Goal: Information Seeking & Learning: Compare options

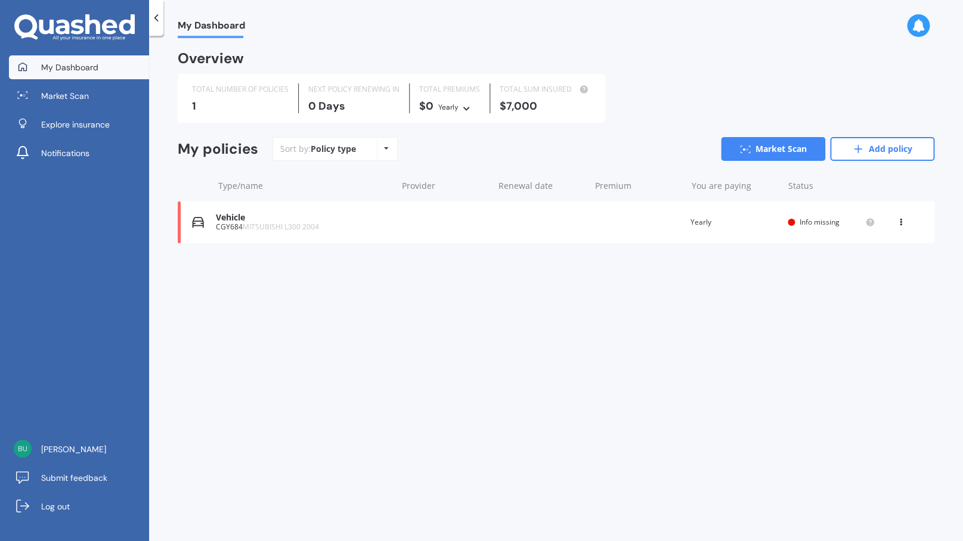
click at [385, 149] on icon at bounding box center [386, 148] width 5 height 7
click at [899, 224] on icon at bounding box center [901, 219] width 8 height 7
click at [865, 271] on div "Delete" at bounding box center [875, 269] width 118 height 24
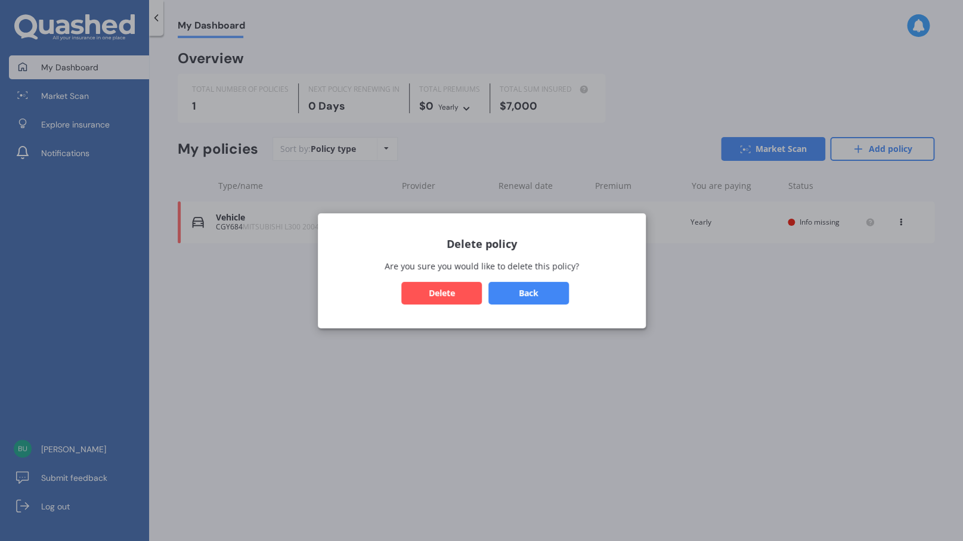
click at [454, 288] on button "Delete" at bounding box center [441, 292] width 80 height 23
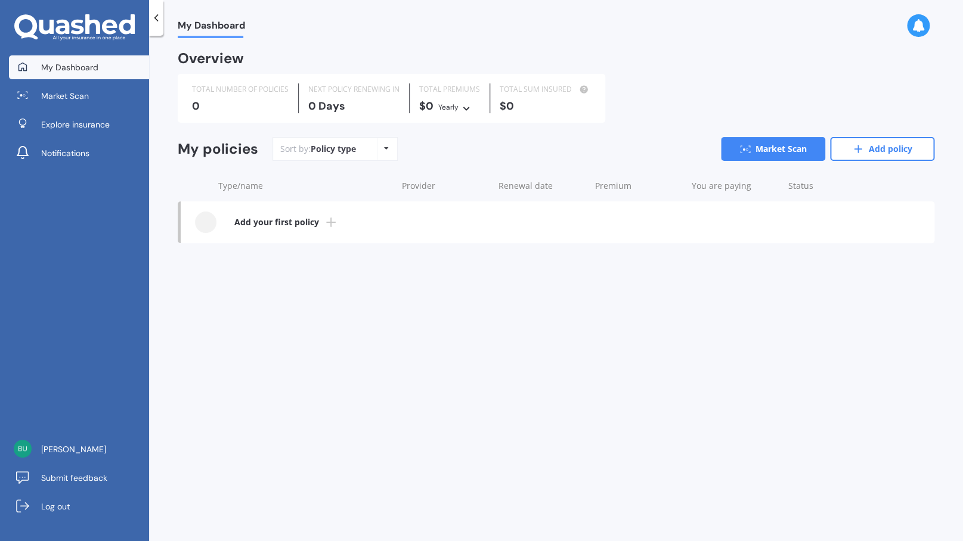
click at [278, 221] on b "Add your first policy" at bounding box center [276, 222] width 85 height 12
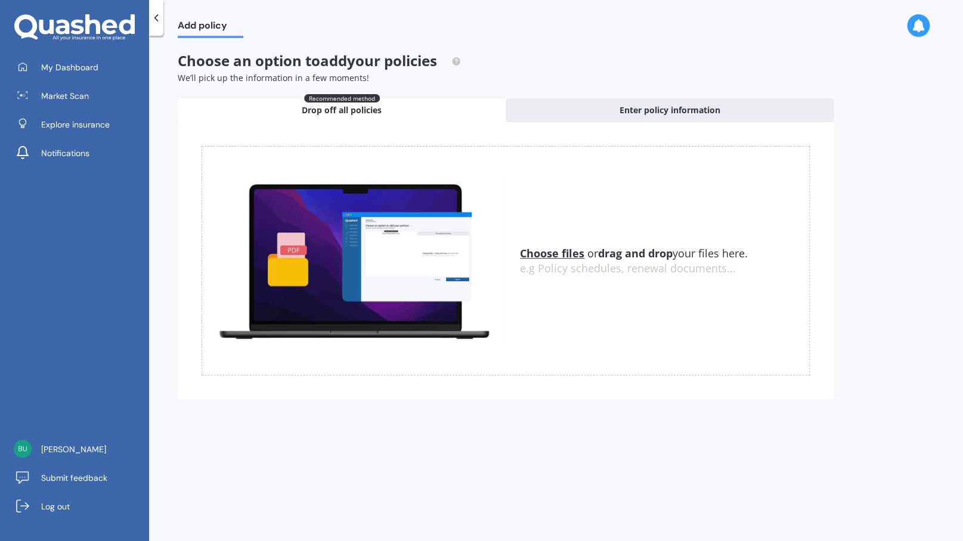
click at [547, 253] on u "Choose files" at bounding box center [552, 253] width 64 height 14
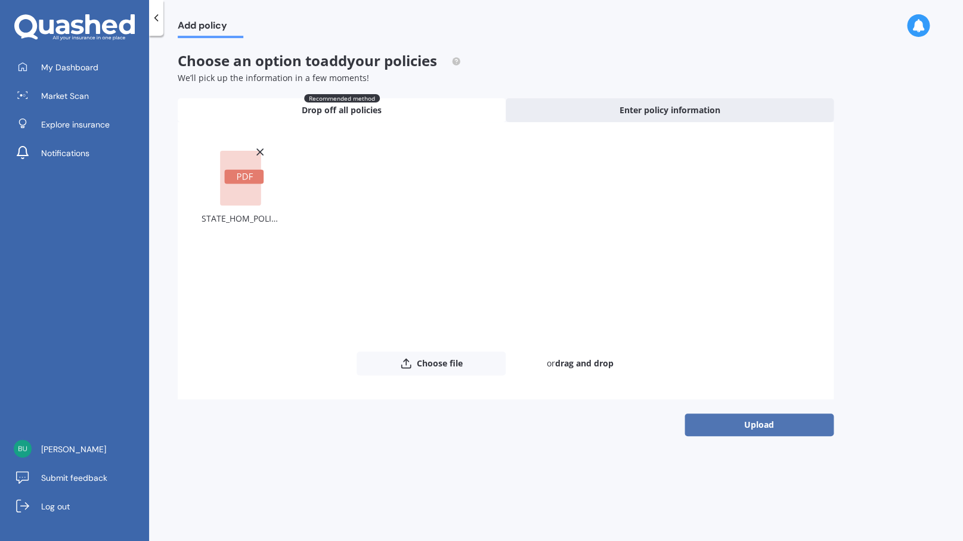
click at [697, 423] on button "Upload" at bounding box center [758, 425] width 149 height 23
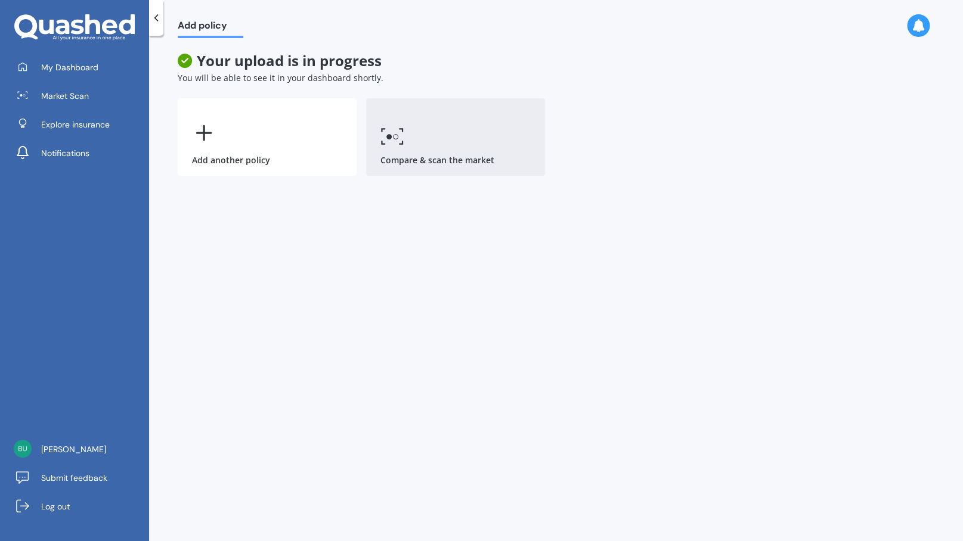
click at [392, 138] on icon at bounding box center [392, 136] width 24 height 17
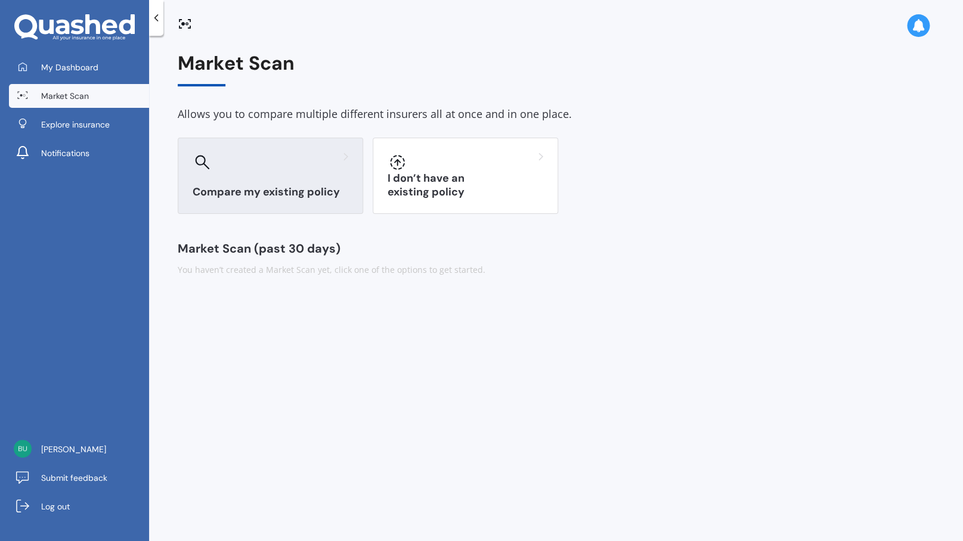
click at [311, 170] on div at bounding box center [271, 162] width 156 height 19
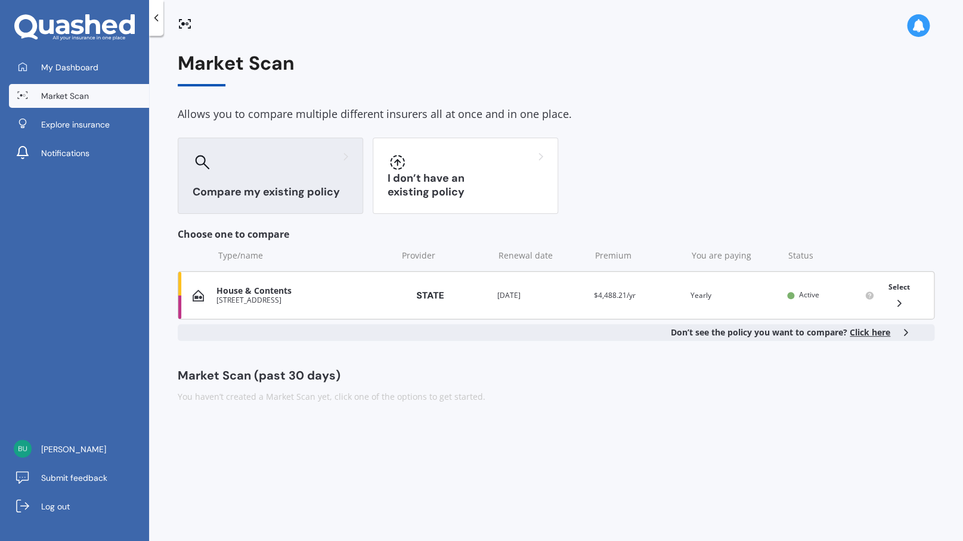
click at [251, 287] on div "House & Contents" at bounding box center [303, 291] width 174 height 10
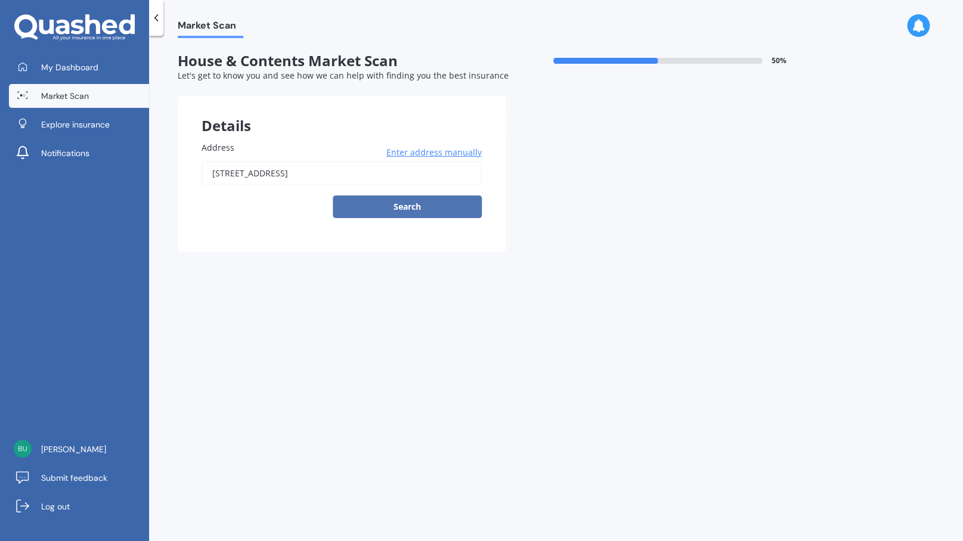
click at [407, 208] on button "Search" at bounding box center [407, 207] width 149 height 23
type input "[STREET_ADDRESS]"
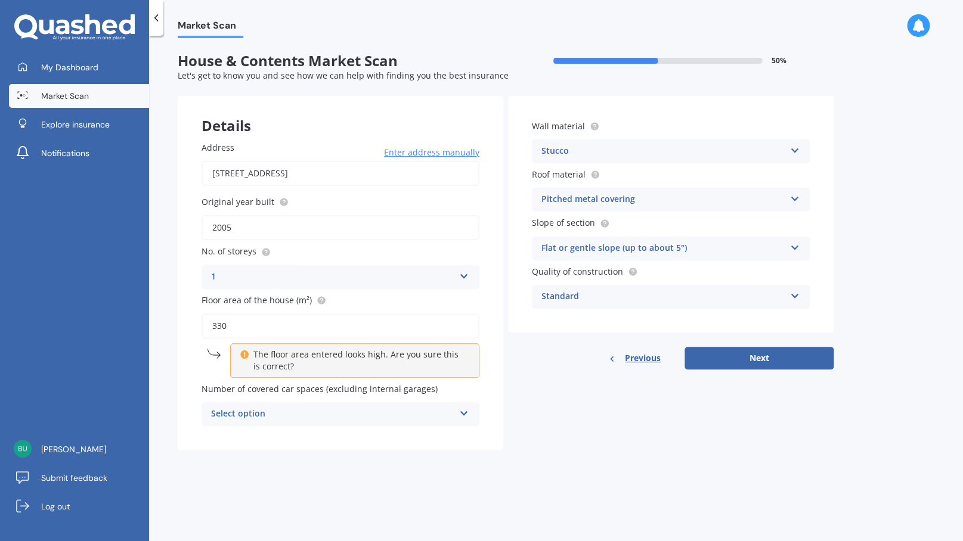
click at [465, 275] on icon at bounding box center [464, 274] width 10 height 8
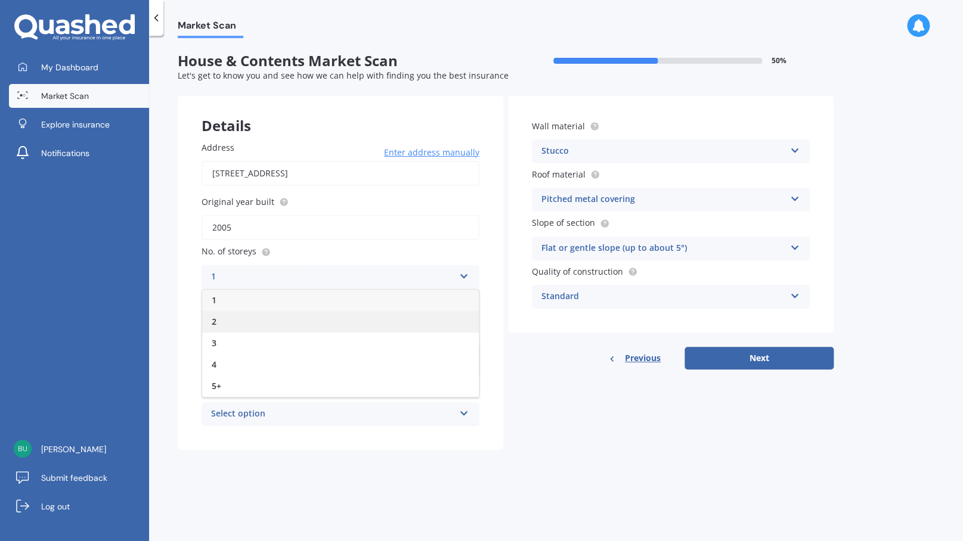
click at [429, 318] on div "2" at bounding box center [340, 321] width 277 height 21
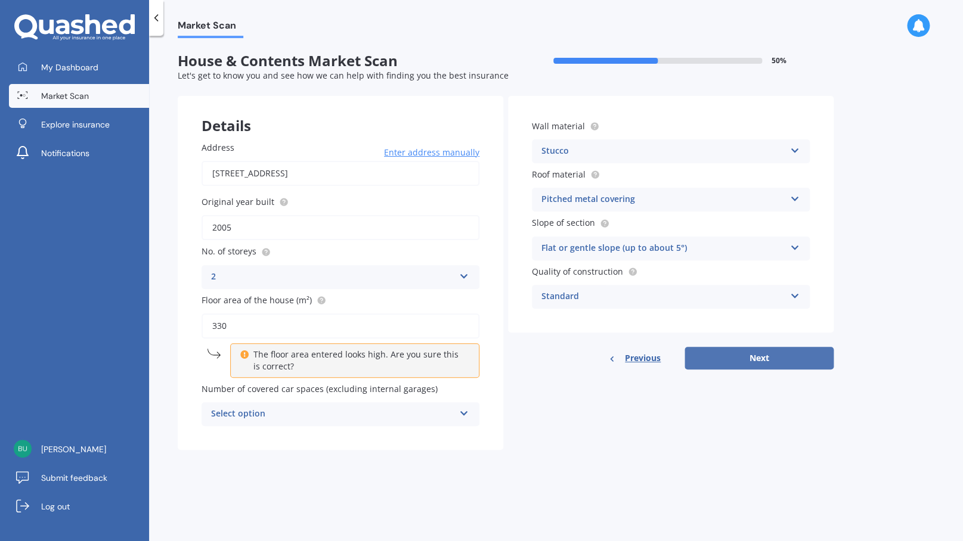
click at [761, 358] on button "Next" at bounding box center [758, 358] width 149 height 23
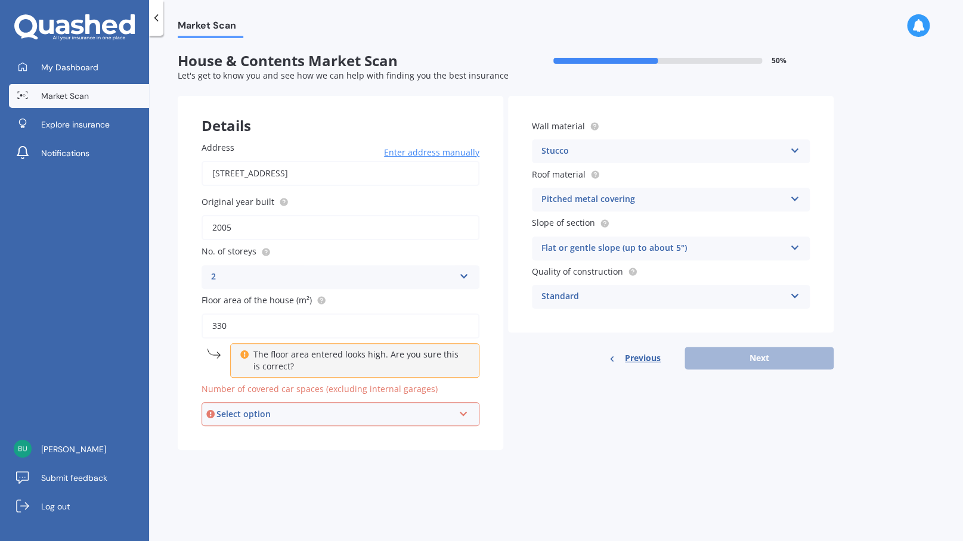
click at [465, 413] on icon at bounding box center [464, 412] width 10 height 8
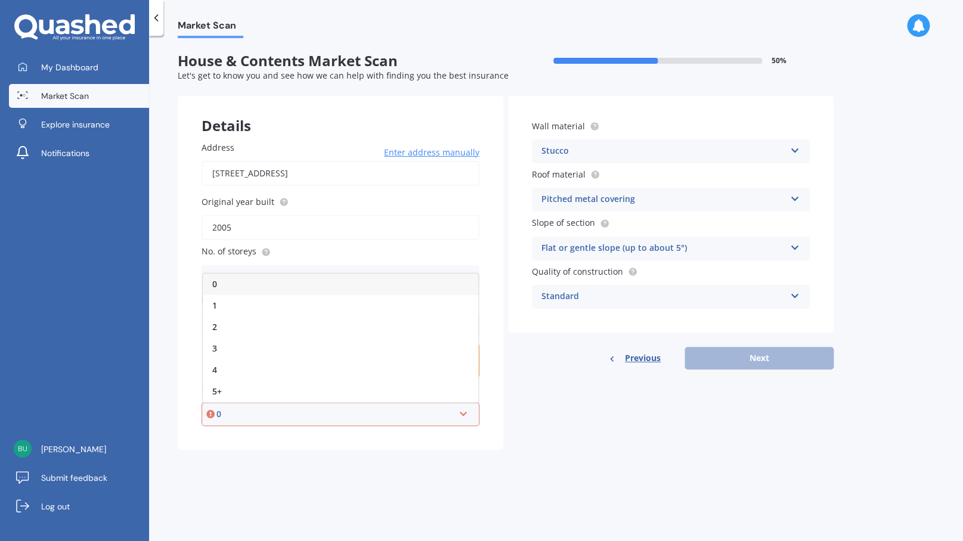
click at [460, 283] on div "0" at bounding box center [340, 284] width 275 height 21
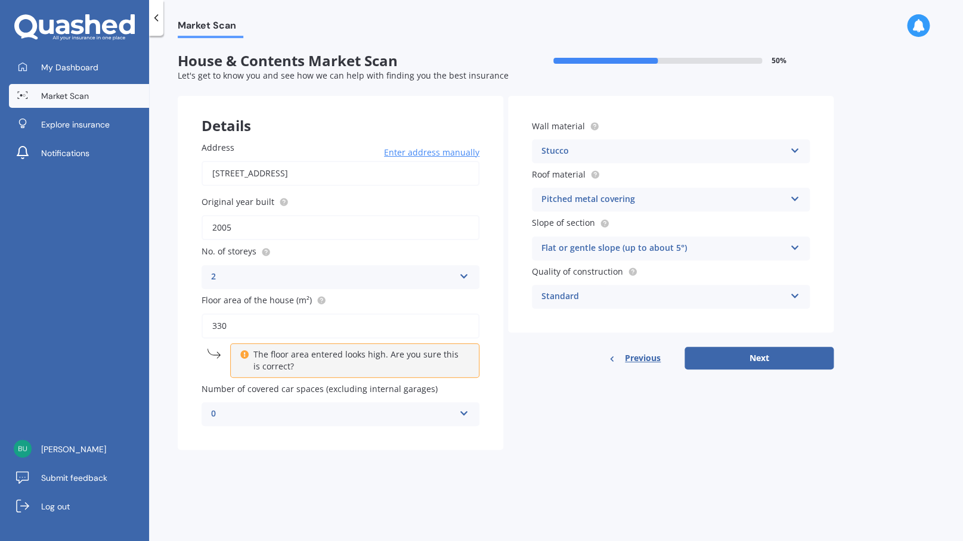
click at [244, 356] on icon at bounding box center [244, 353] width 8 height 8
click at [705, 361] on button "Next" at bounding box center [758, 358] width 149 height 23
select select "18"
select select "03"
select select "1993"
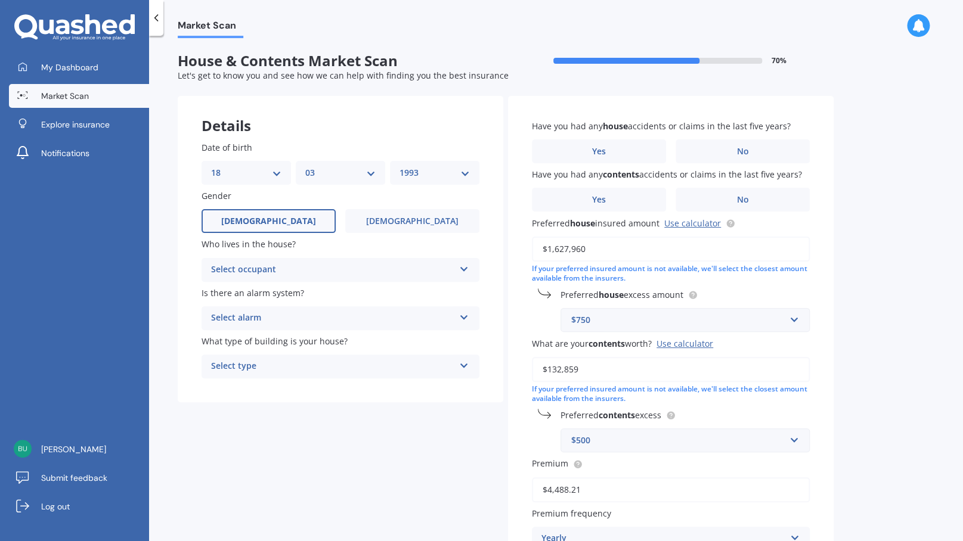
click at [211, 166] on select "DD 01 02 03 04 05 06 07 08 09 10 11 12 13 14 15 16 17 18 19 20 21 22 23 24 25 2…" at bounding box center [246, 172] width 70 height 13
select select "06"
click option "06" at bounding box center [0, 0] width 0 height 0
select select "05"
click option "05" at bounding box center [0, 0] width 0 height 0
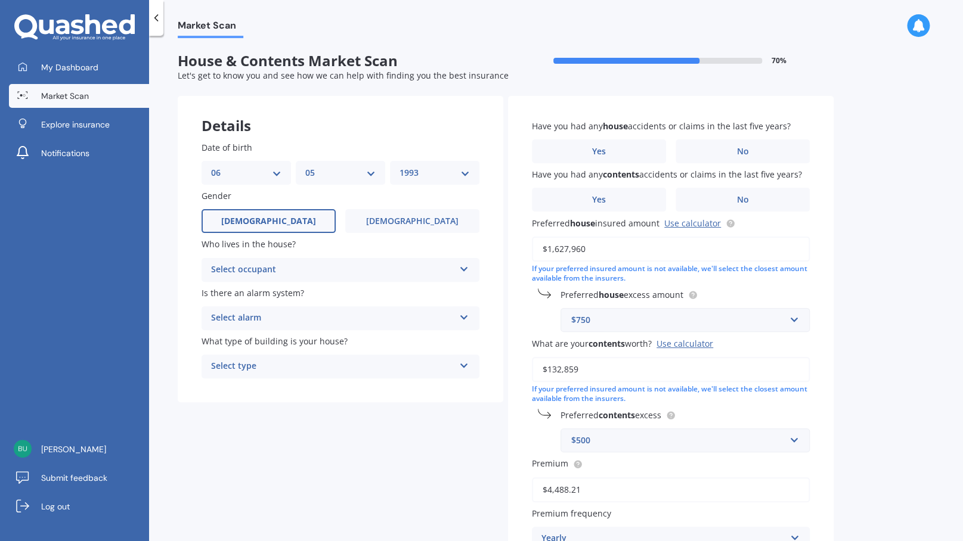
click at [399, 166] on select "YYYY 2009 2008 2007 2006 2005 2004 2003 2002 2001 2000 1999 1998 1997 1996 1995…" at bounding box center [434, 172] width 70 height 13
select select "1958"
click option "1958" at bounding box center [0, 0] width 0 height 0
click at [368, 219] on label "[DEMOGRAPHIC_DATA]" at bounding box center [412, 221] width 134 height 24
click at [0, 0] on input "[DEMOGRAPHIC_DATA]" at bounding box center [0, 0] width 0 height 0
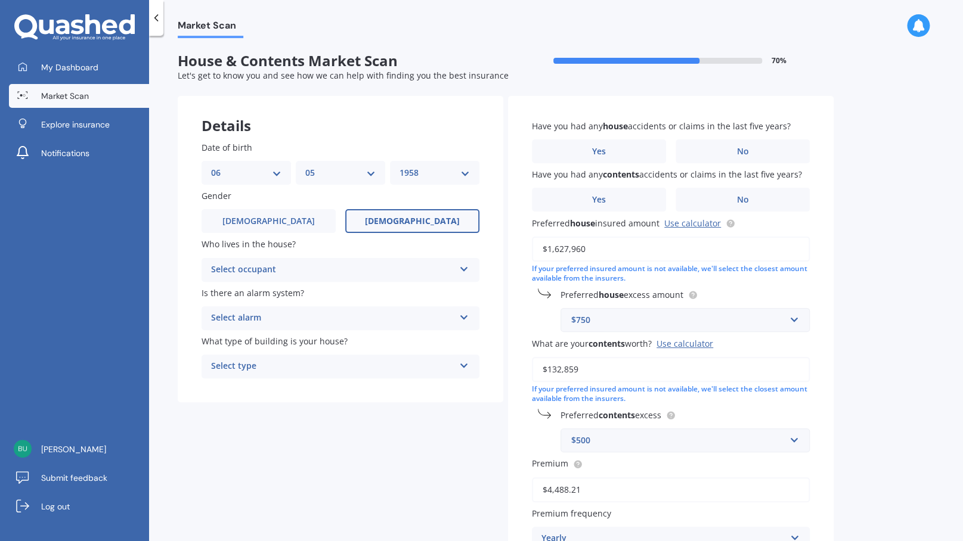
click at [311, 269] on div "Select occupant" at bounding box center [332, 270] width 243 height 14
click at [291, 292] on div "Owner" at bounding box center [340, 293] width 277 height 21
click at [270, 315] on div "Select alarm" at bounding box center [332, 318] width 243 height 14
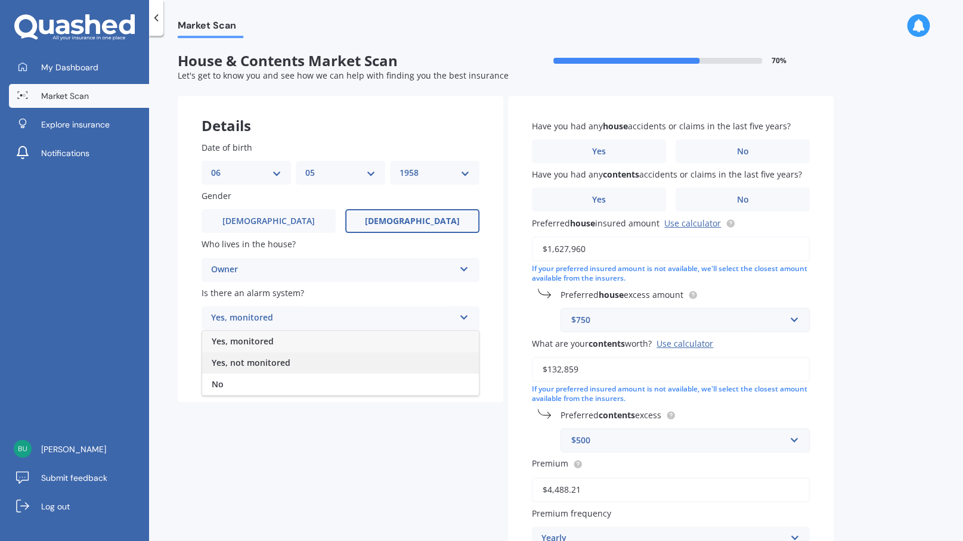
click at [258, 362] on span "Yes, not monitored" at bounding box center [251, 362] width 79 height 11
click at [276, 364] on div "Select type" at bounding box center [332, 367] width 243 height 14
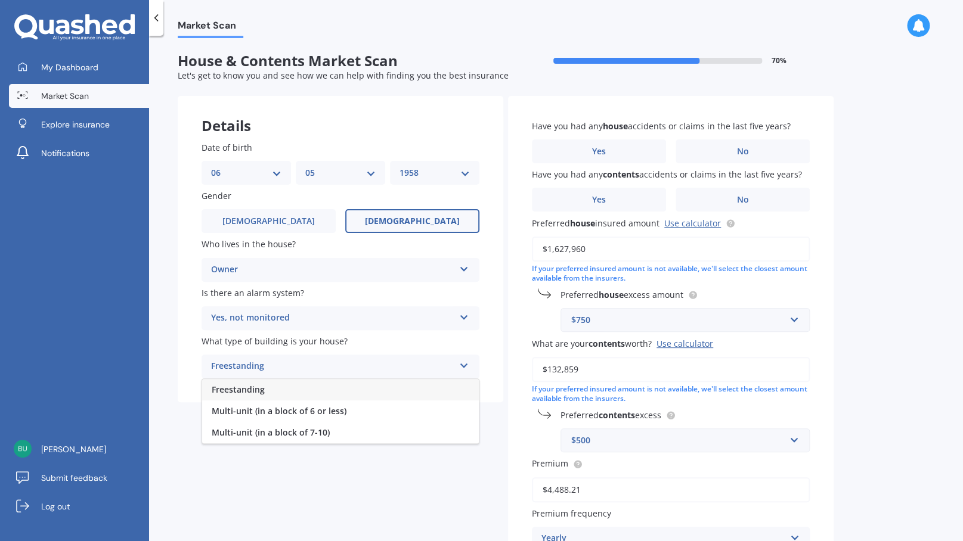
click at [260, 394] on span "Freestanding" at bounding box center [238, 389] width 53 height 11
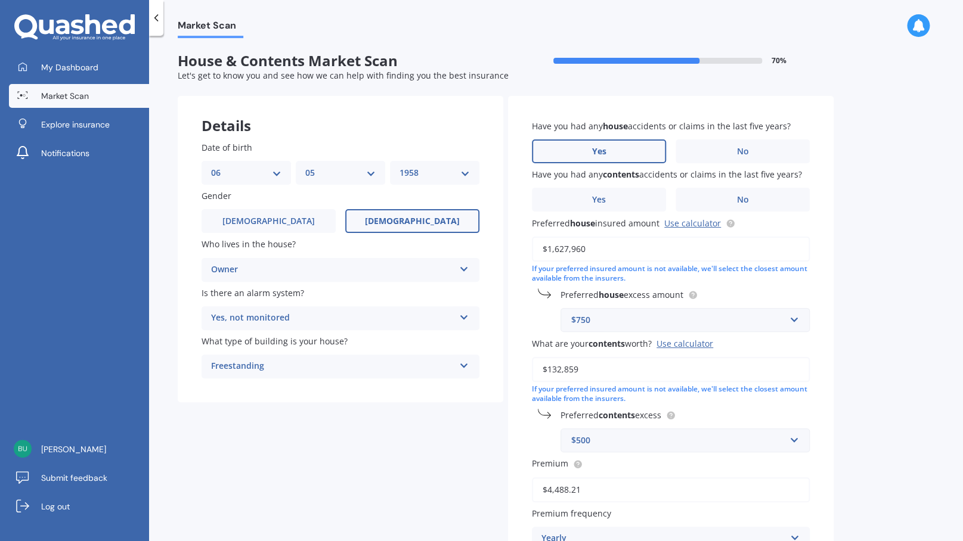
click at [621, 154] on label "Yes" at bounding box center [599, 152] width 134 height 24
click at [0, 0] on input "Yes" at bounding box center [0, 0] width 0 height 0
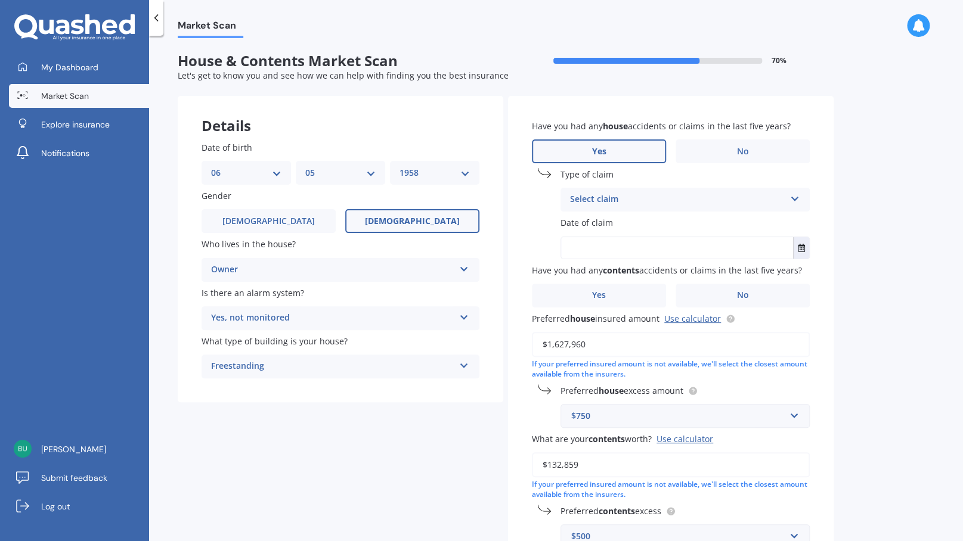
click at [594, 196] on div "Select claim" at bounding box center [677, 200] width 215 height 14
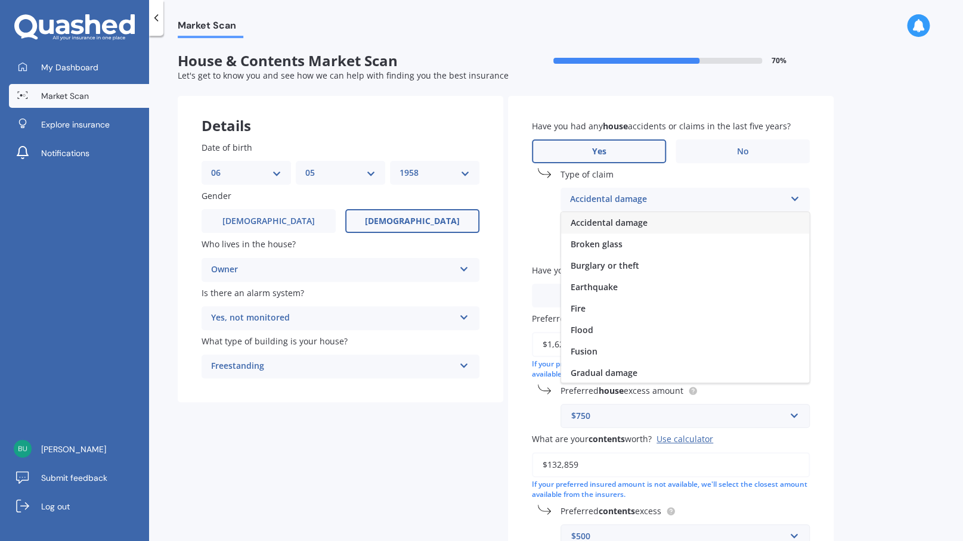
click at [592, 224] on span "Accidental damage" at bounding box center [609, 222] width 77 height 11
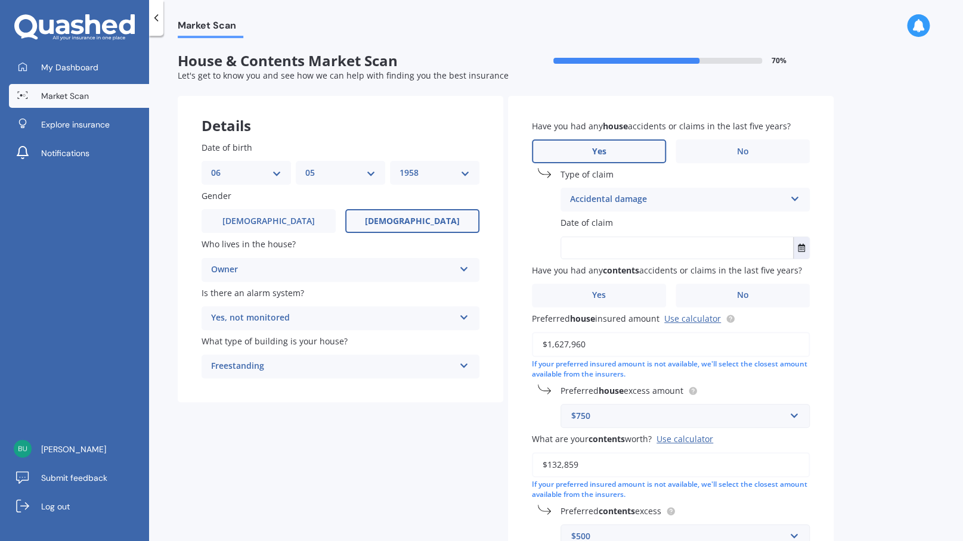
click at [587, 243] on input "text" at bounding box center [677, 247] width 232 height 21
click at [801, 246] on icon "Select date" at bounding box center [801, 248] width 7 height 8
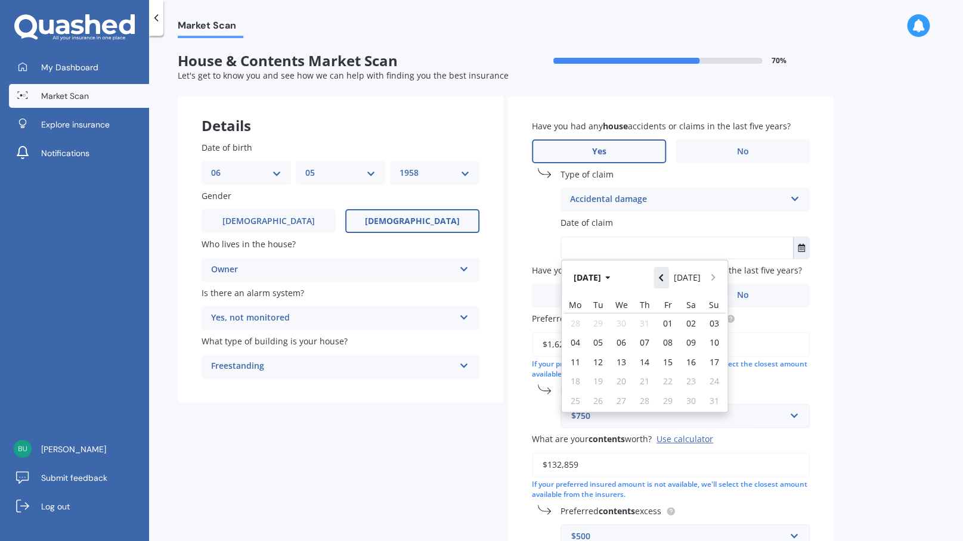
click at [663, 280] on icon "Navigate back" at bounding box center [661, 277] width 4 height 7
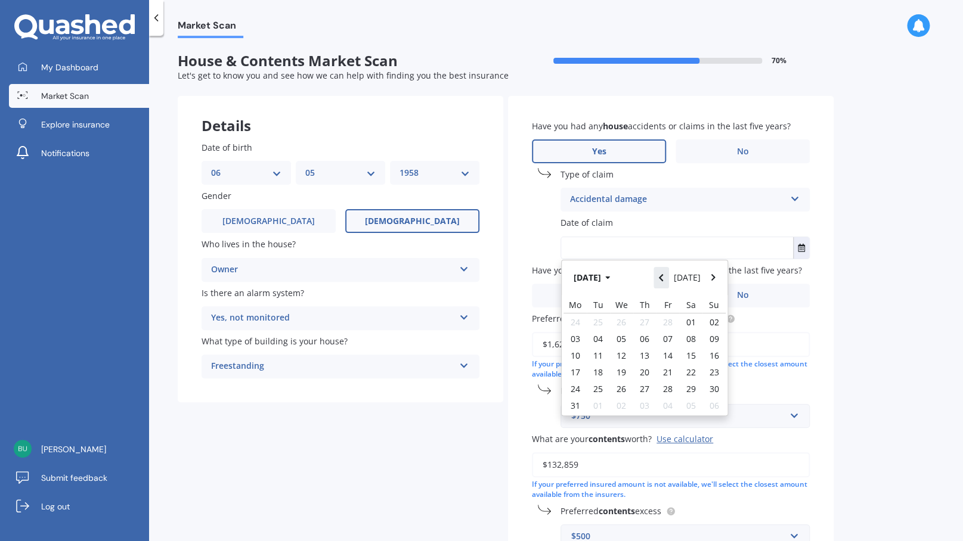
click at [663, 280] on icon "Navigate back" at bounding box center [661, 277] width 4 height 7
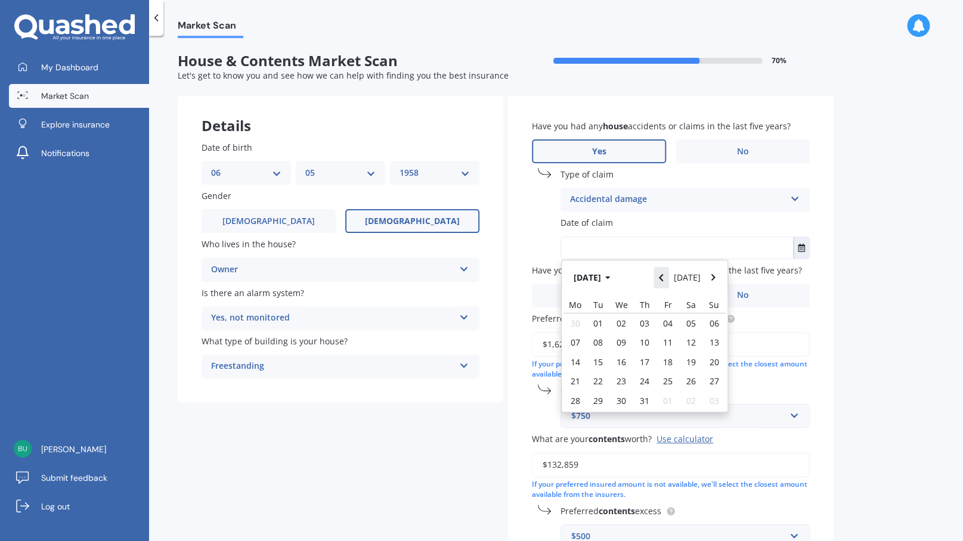
click at [663, 280] on icon "Navigate back" at bounding box center [661, 277] width 4 height 7
click at [711, 280] on icon "Navigate forward" at bounding box center [713, 278] width 5 height 8
click at [577, 357] on span "09" at bounding box center [575, 355] width 10 height 11
type input "[DATE]"
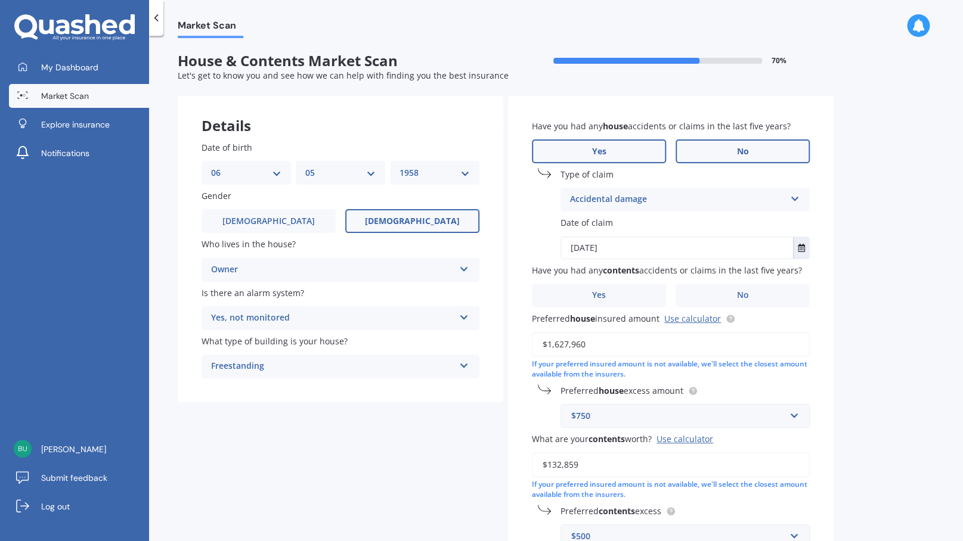
click at [705, 150] on label "No" at bounding box center [743, 152] width 134 height 24
click at [0, 0] on input "No" at bounding box center [0, 0] width 0 height 0
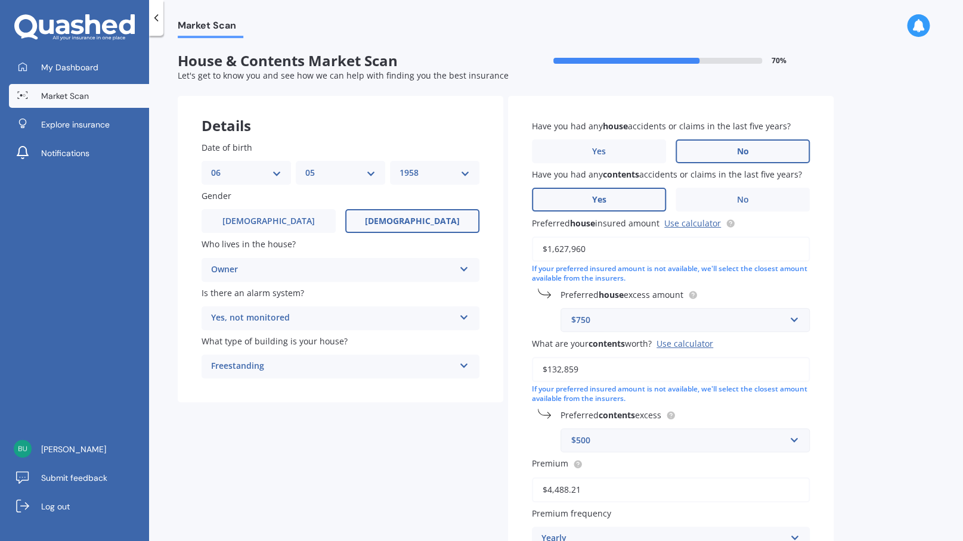
click at [630, 193] on label "Yes" at bounding box center [599, 200] width 134 height 24
click at [0, 0] on input "Yes" at bounding box center [0, 0] width 0 height 0
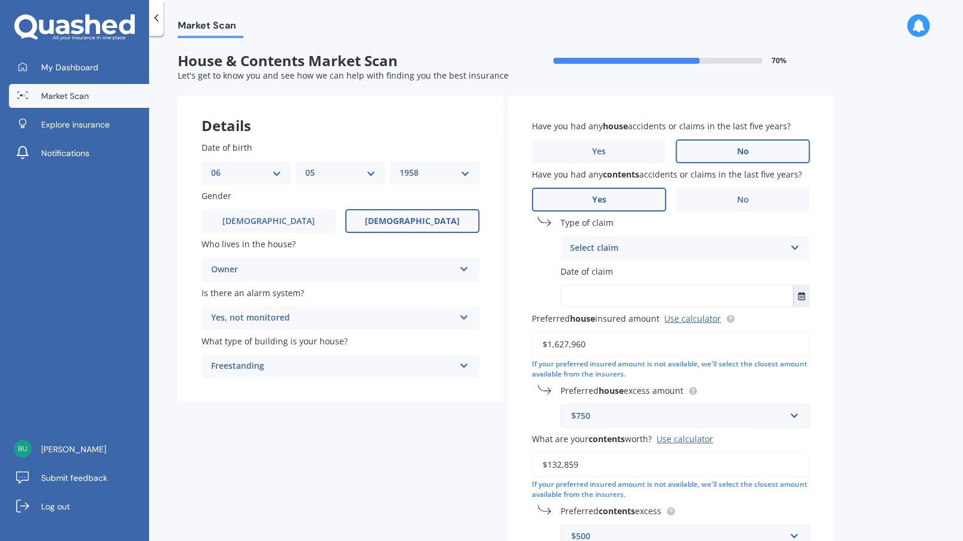
click at [610, 249] on div "Select claim" at bounding box center [677, 248] width 215 height 14
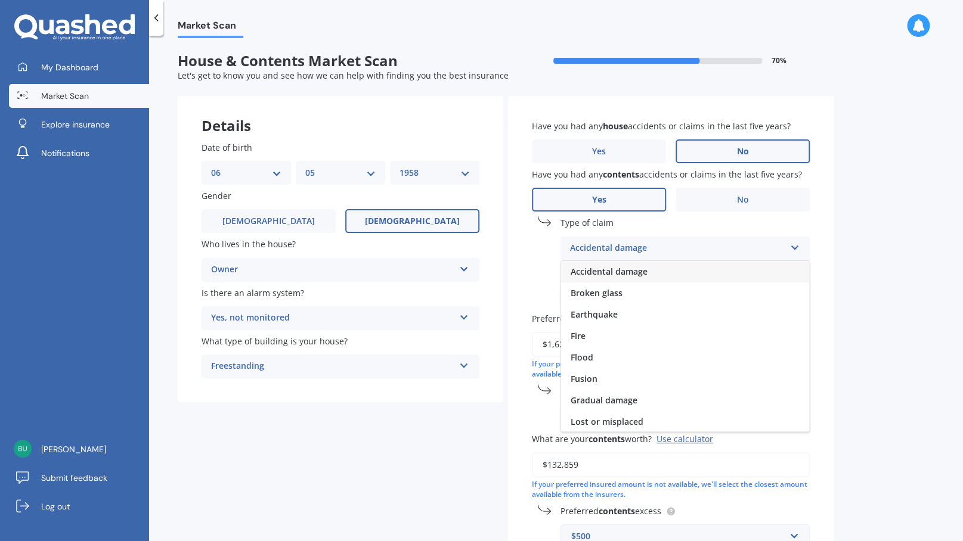
click at [599, 272] on span "Accidental damage" at bounding box center [609, 271] width 77 height 11
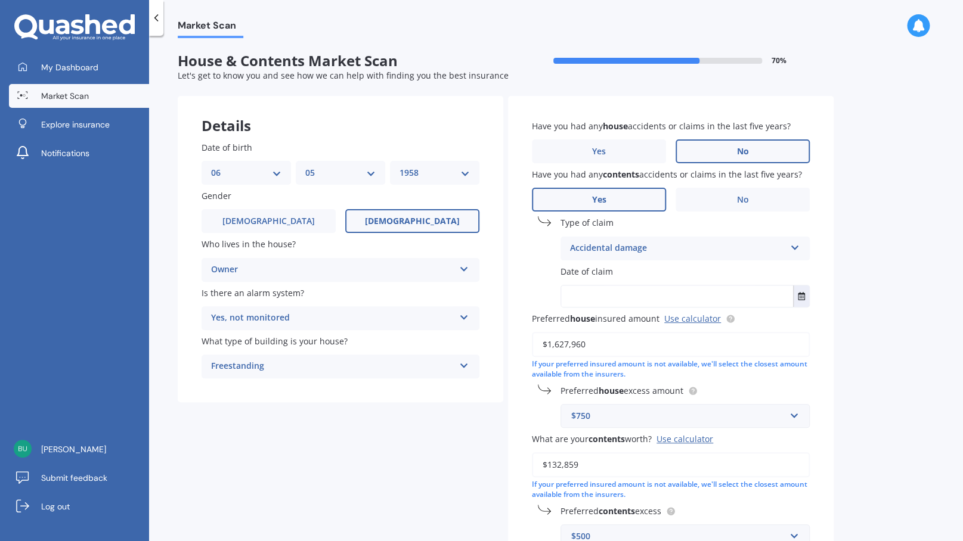
click at [586, 295] on input "text" at bounding box center [677, 296] width 232 height 21
click at [803, 298] on icon "Select date" at bounding box center [801, 296] width 7 height 8
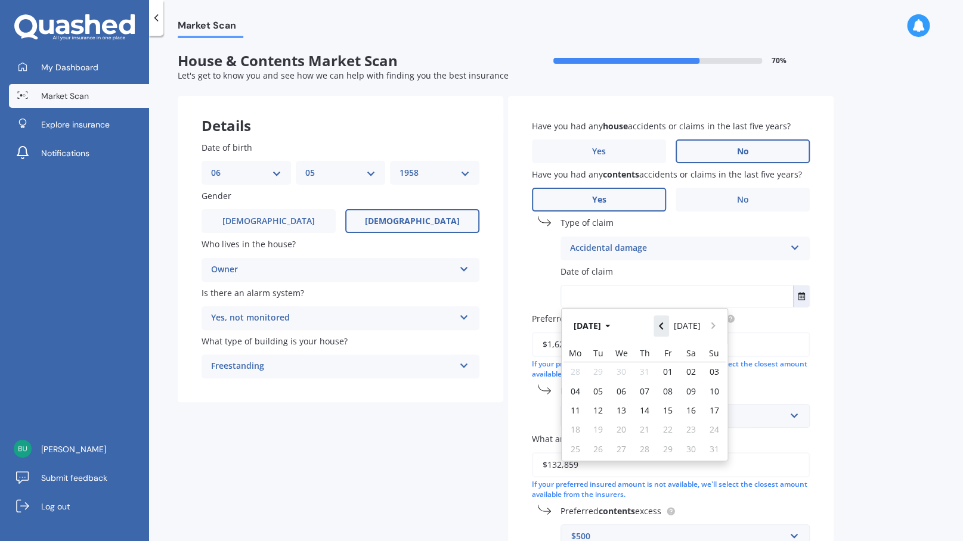
click at [667, 329] on button "Navigate back" at bounding box center [661, 325] width 16 height 21
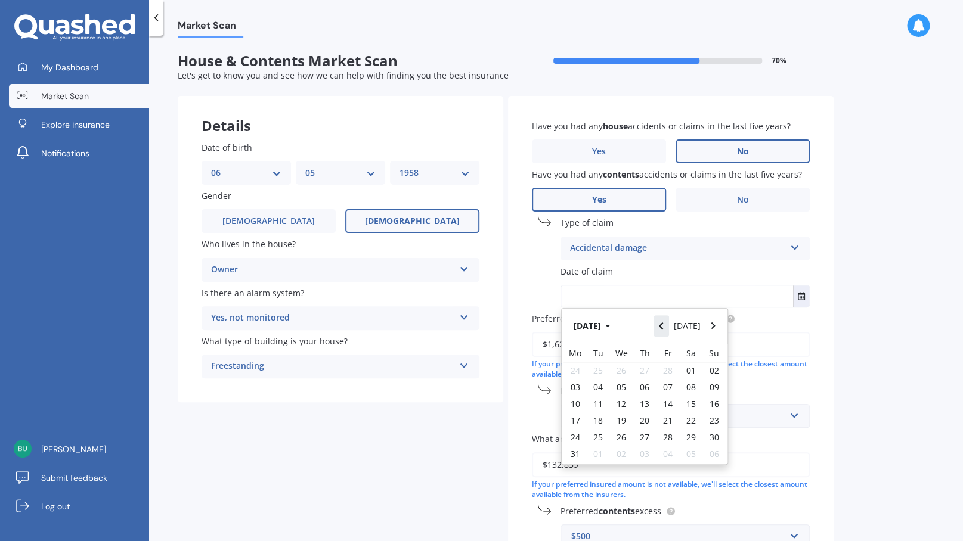
click at [667, 329] on button "Navigate back" at bounding box center [661, 325] width 16 height 21
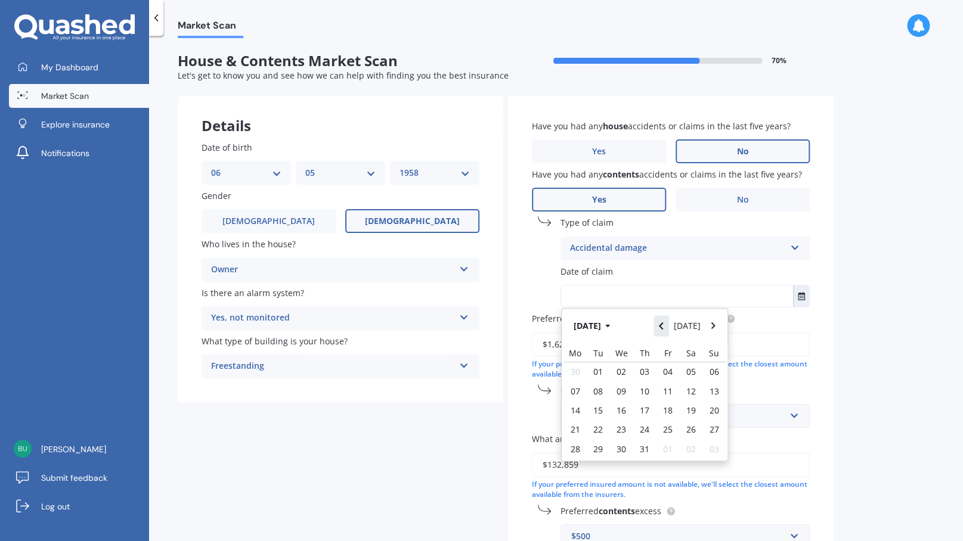
click at [667, 329] on button "Navigate back" at bounding box center [661, 325] width 16 height 21
click at [575, 404] on span "09" at bounding box center [575, 403] width 10 height 11
type input "[DATE]"
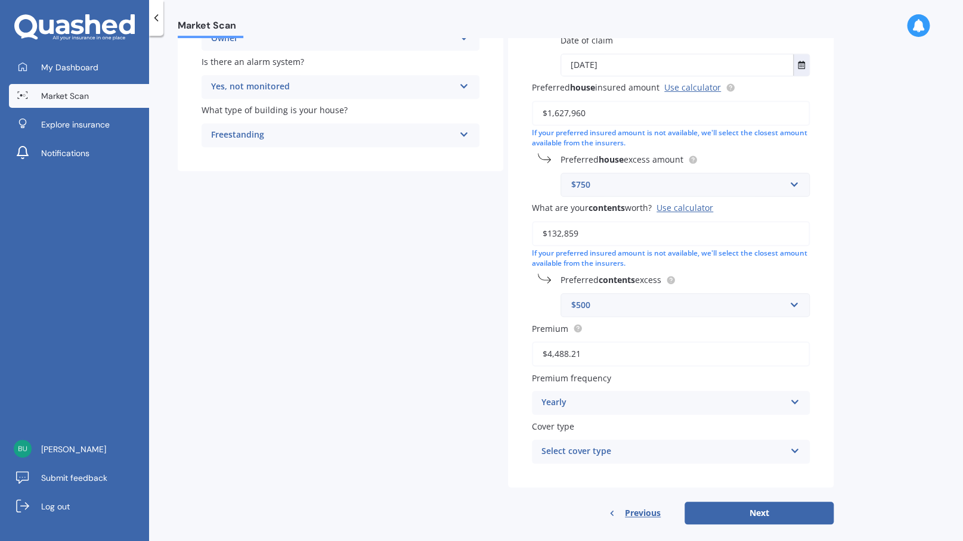
scroll to position [247, 0]
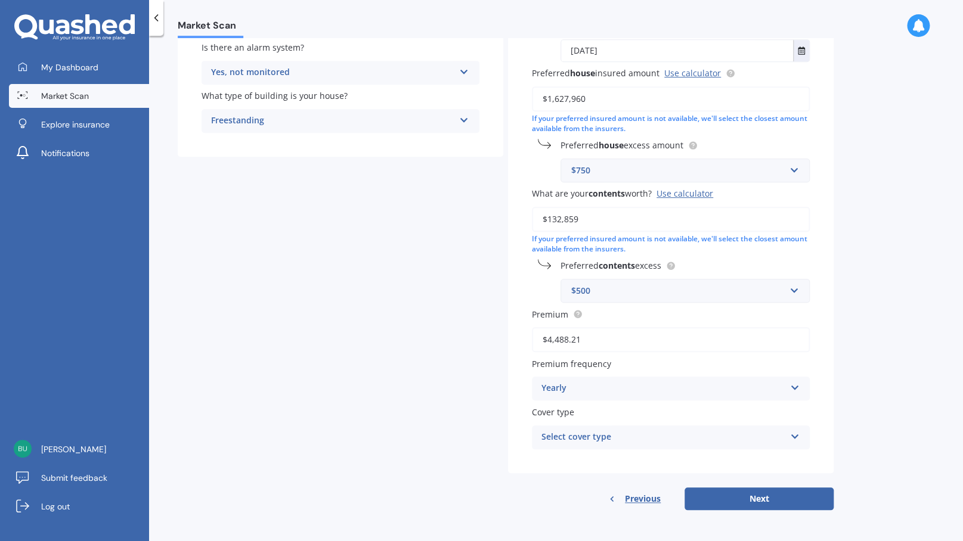
click at [566, 435] on div "Select cover type" at bounding box center [662, 437] width 243 height 14
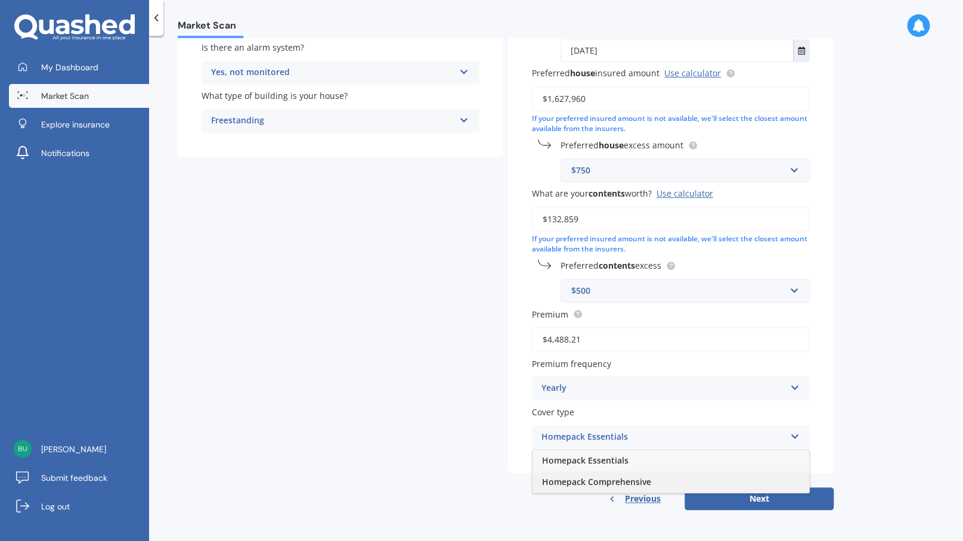
click at [564, 484] on span "Homepack Comprehensive" at bounding box center [596, 481] width 109 height 11
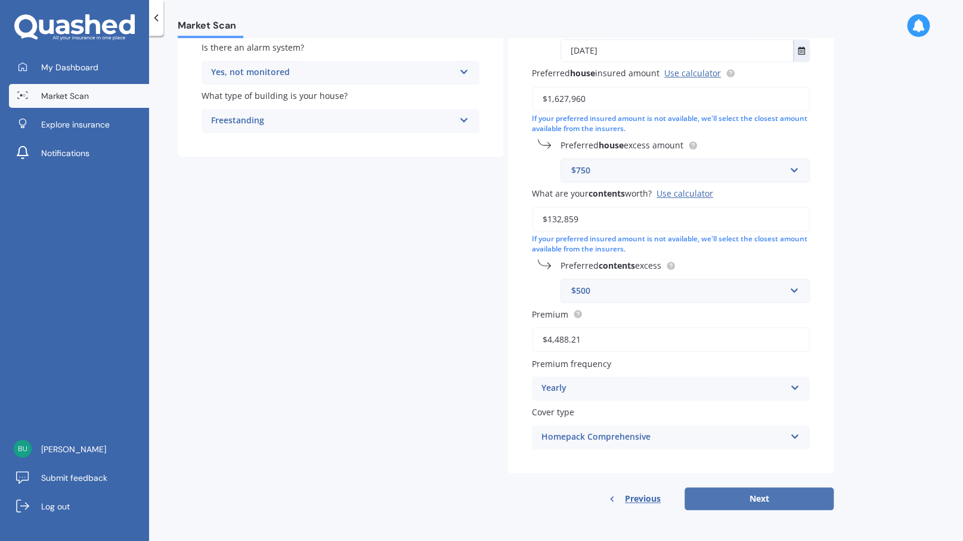
click at [761, 501] on button "Next" at bounding box center [758, 499] width 149 height 23
select select "06"
select select "05"
select select "1958"
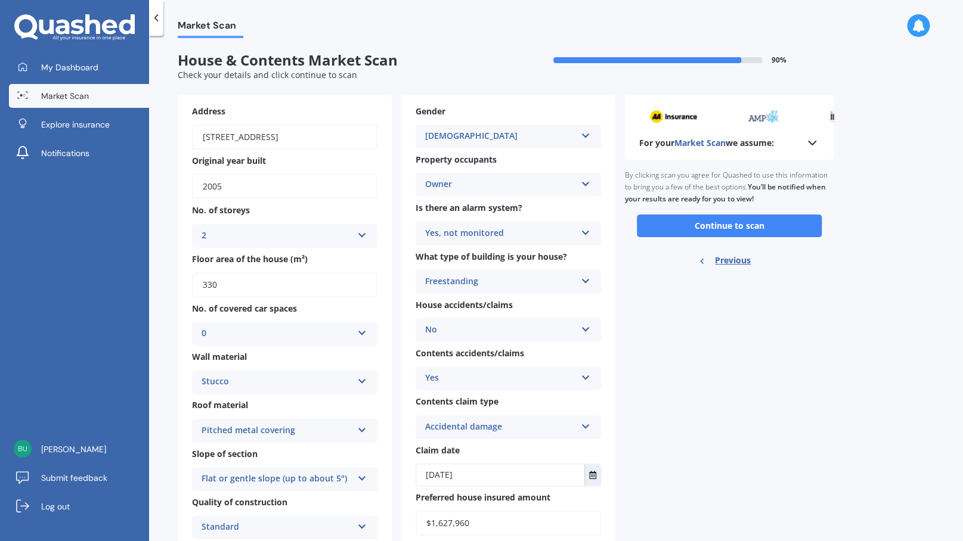
scroll to position [0, 0]
click at [722, 227] on button "Continue to scan" at bounding box center [729, 226] width 185 height 23
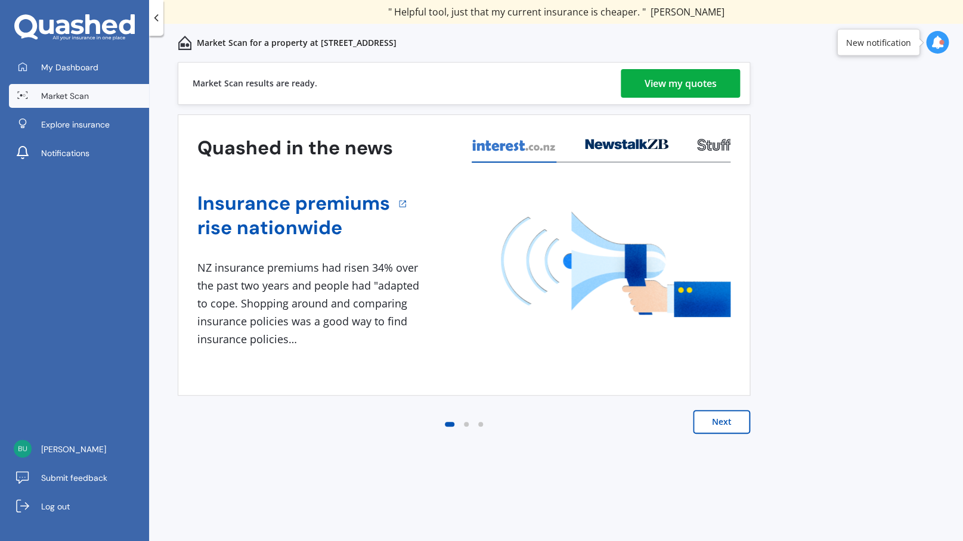
click at [656, 82] on div "View my quotes" at bounding box center [681, 83] width 72 height 29
